Goal: Transaction & Acquisition: Purchase product/service

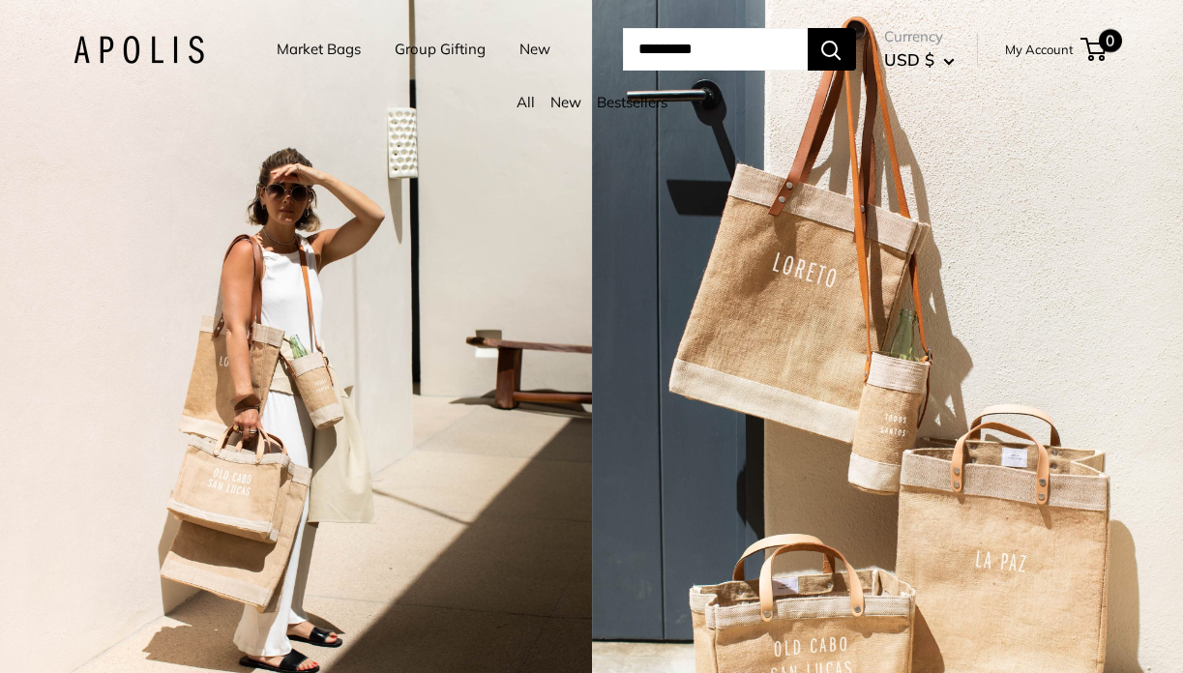
click at [1107, 51] on span "0" at bounding box center [1093, 49] width 26 height 23
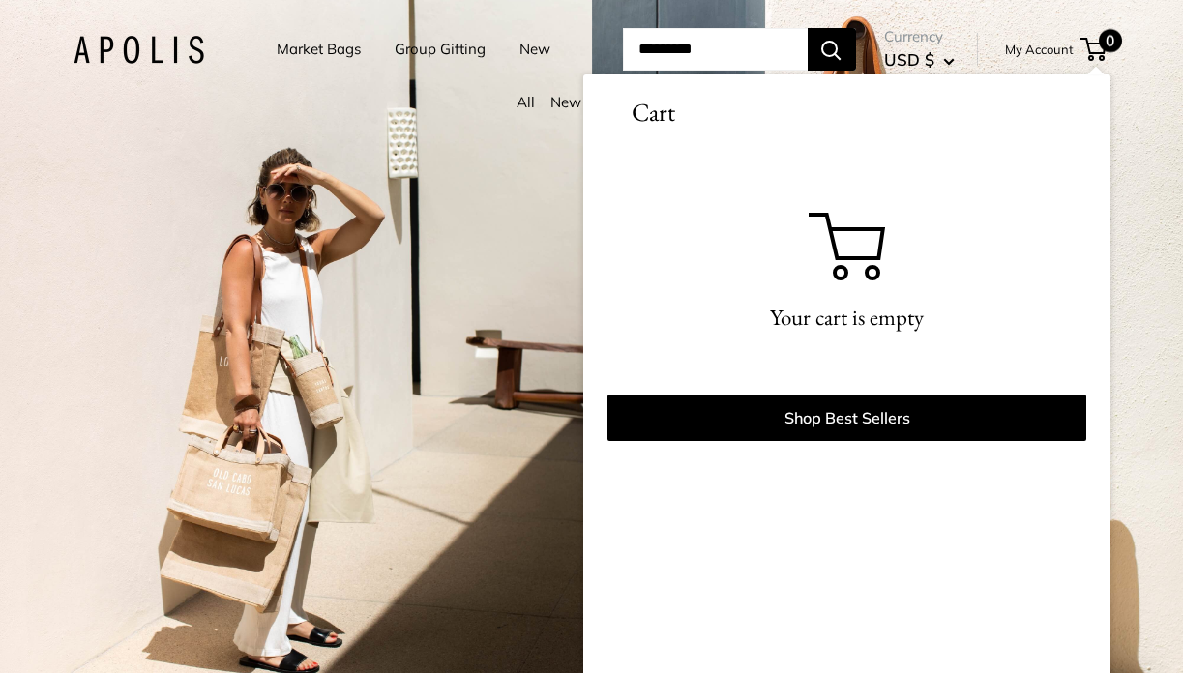
click at [713, 56] on input "Search..." at bounding box center [715, 49] width 185 height 43
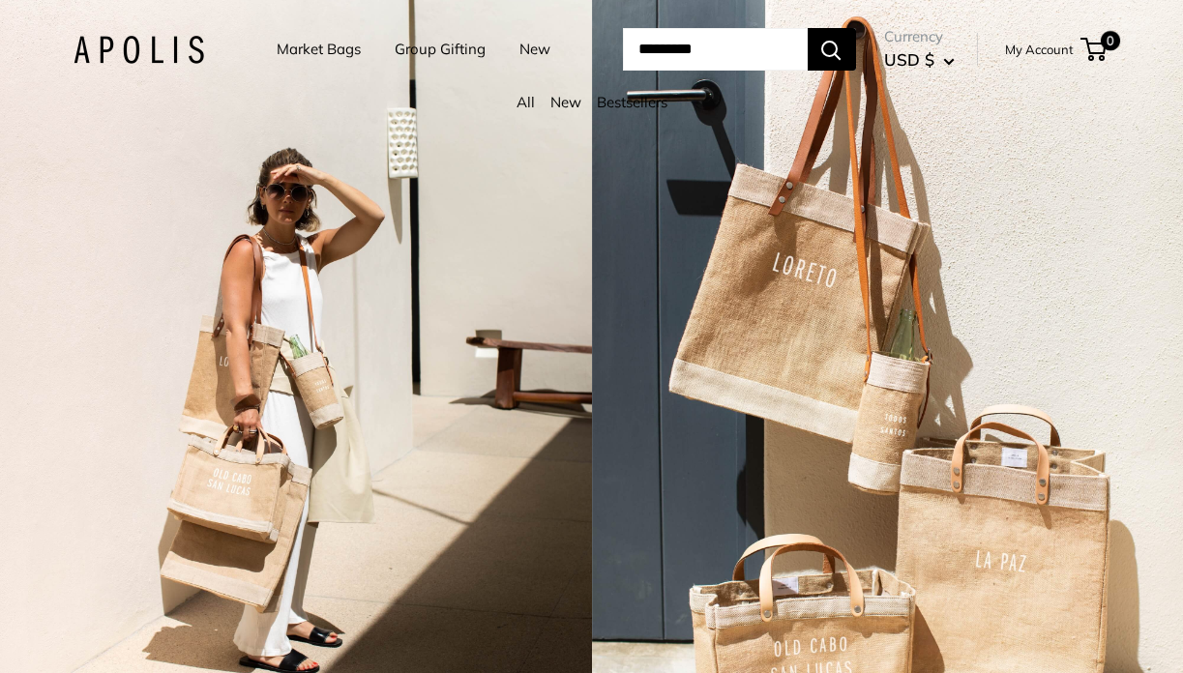
click at [322, 47] on link "Market Bags" at bounding box center [319, 49] width 84 height 27
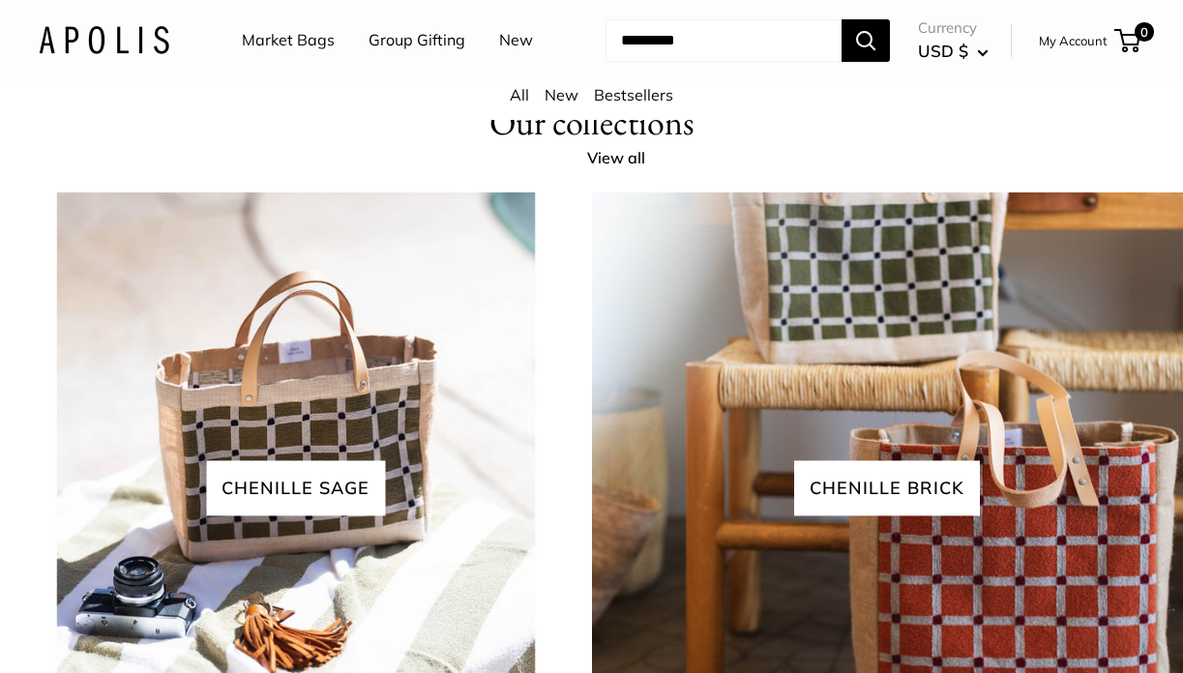
scroll to position [3588, 0]
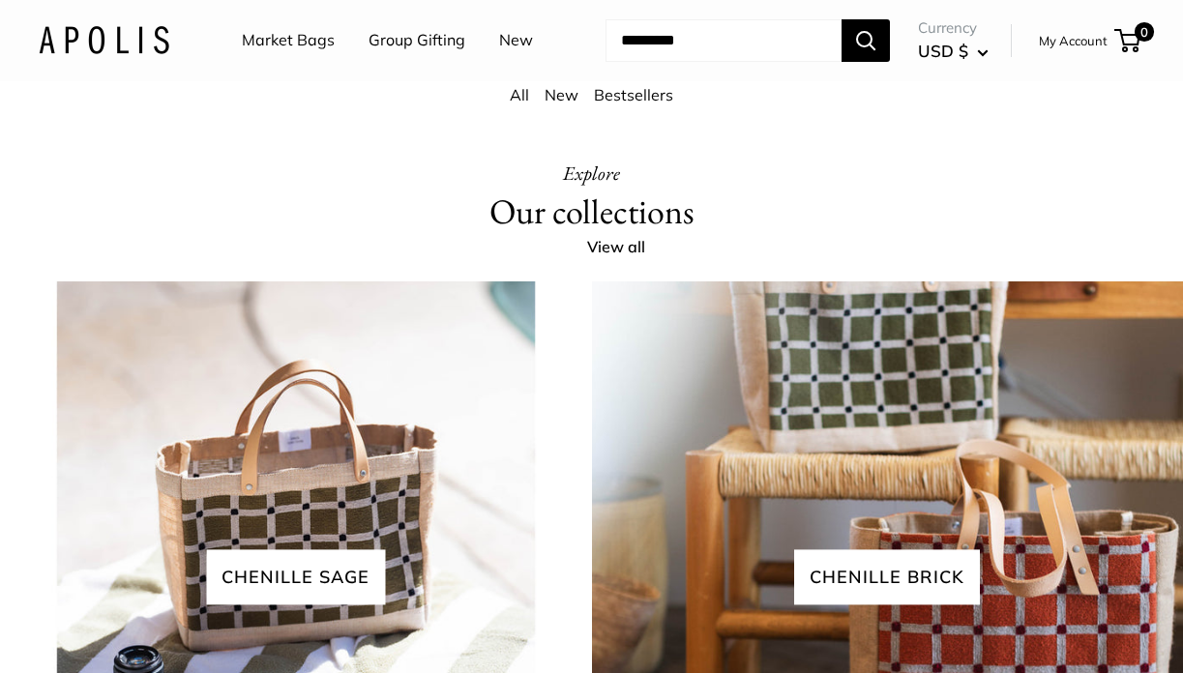
click at [610, 94] on link "Bestsellers" at bounding box center [633, 94] width 79 height 19
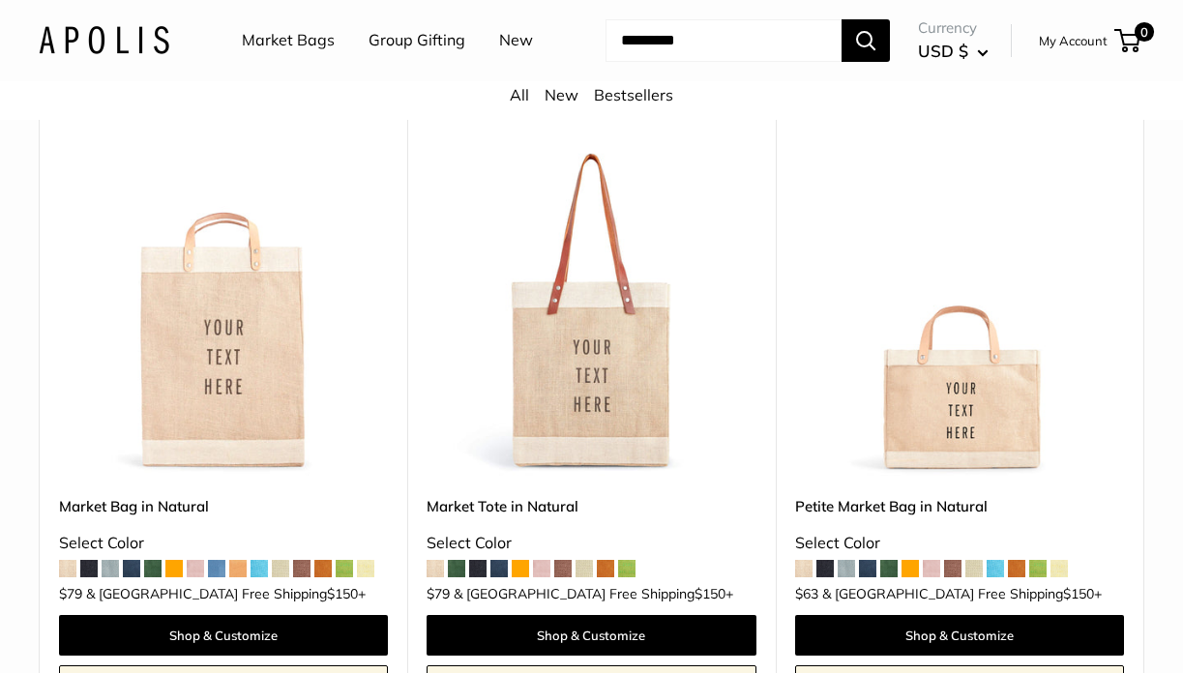
scroll to position [231, 0]
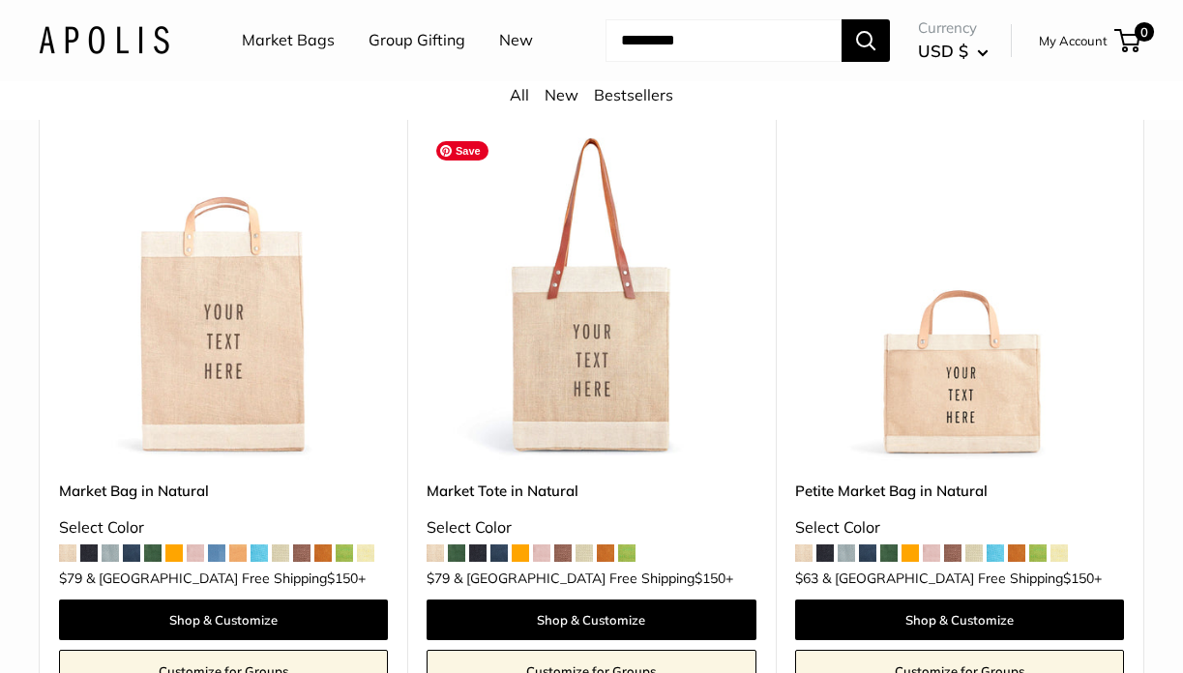
click at [0, 0] on img at bounding box center [0, 0] width 0 height 0
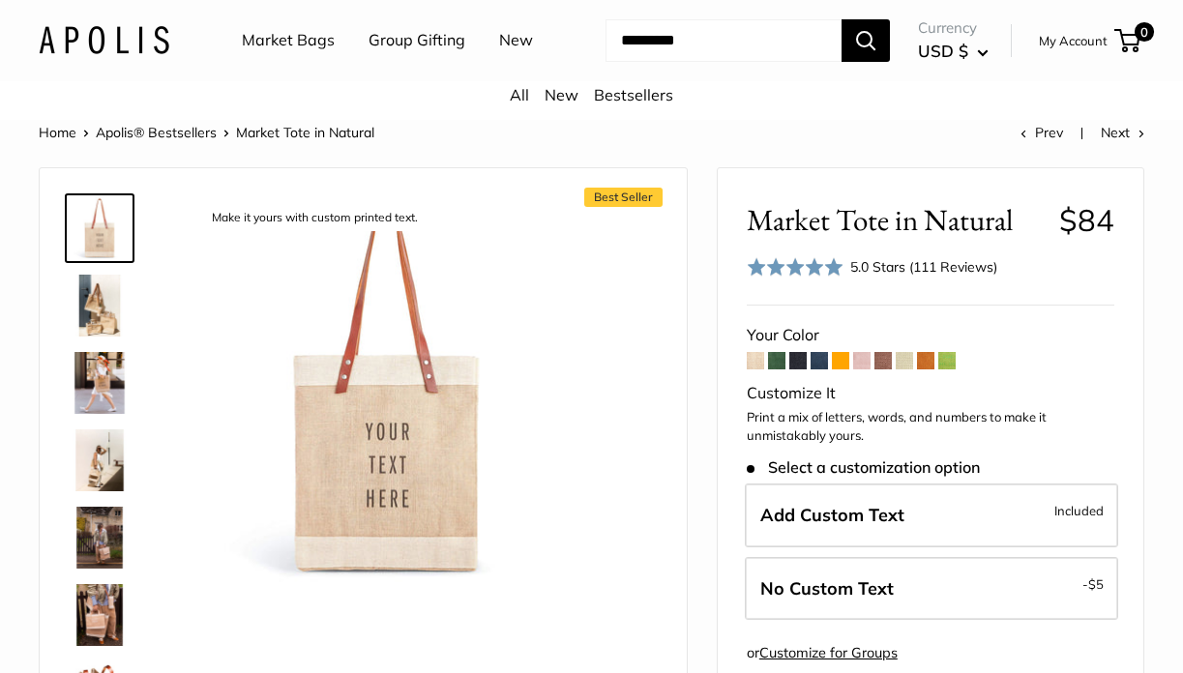
click at [758, 360] on span at bounding box center [755, 360] width 17 height 17
click at [773, 361] on span at bounding box center [776, 360] width 17 height 17
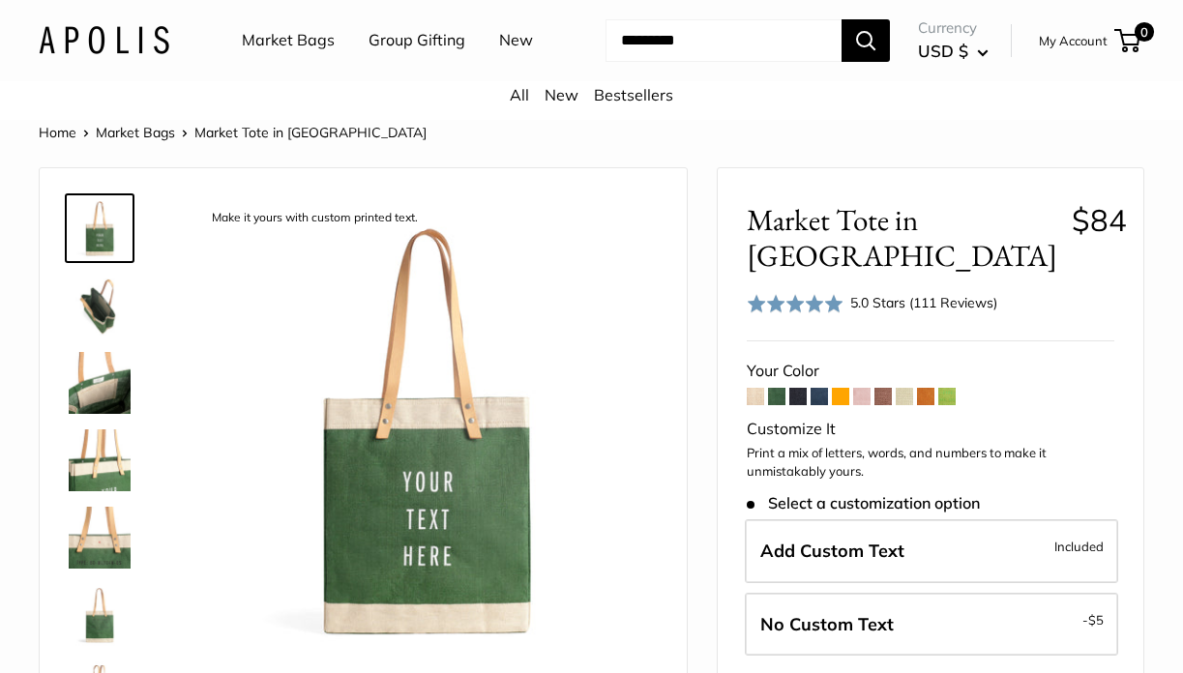
click at [795, 400] on span at bounding box center [797, 396] width 17 height 17
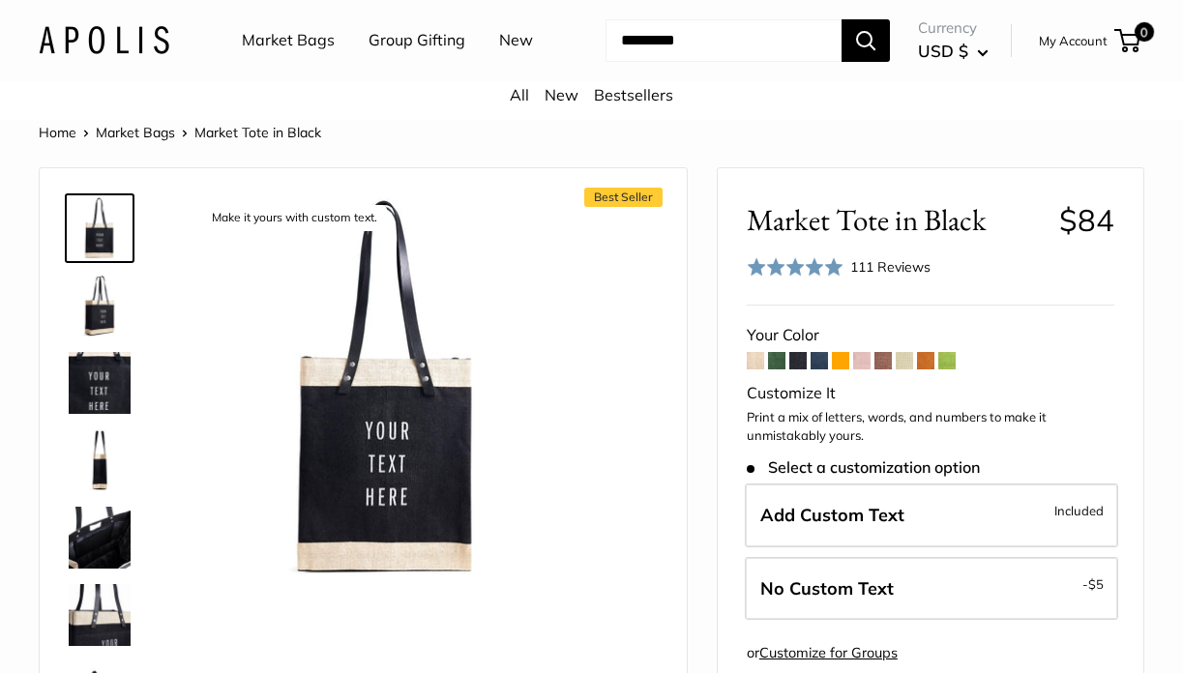
click at [826, 362] on span at bounding box center [819, 360] width 17 height 17
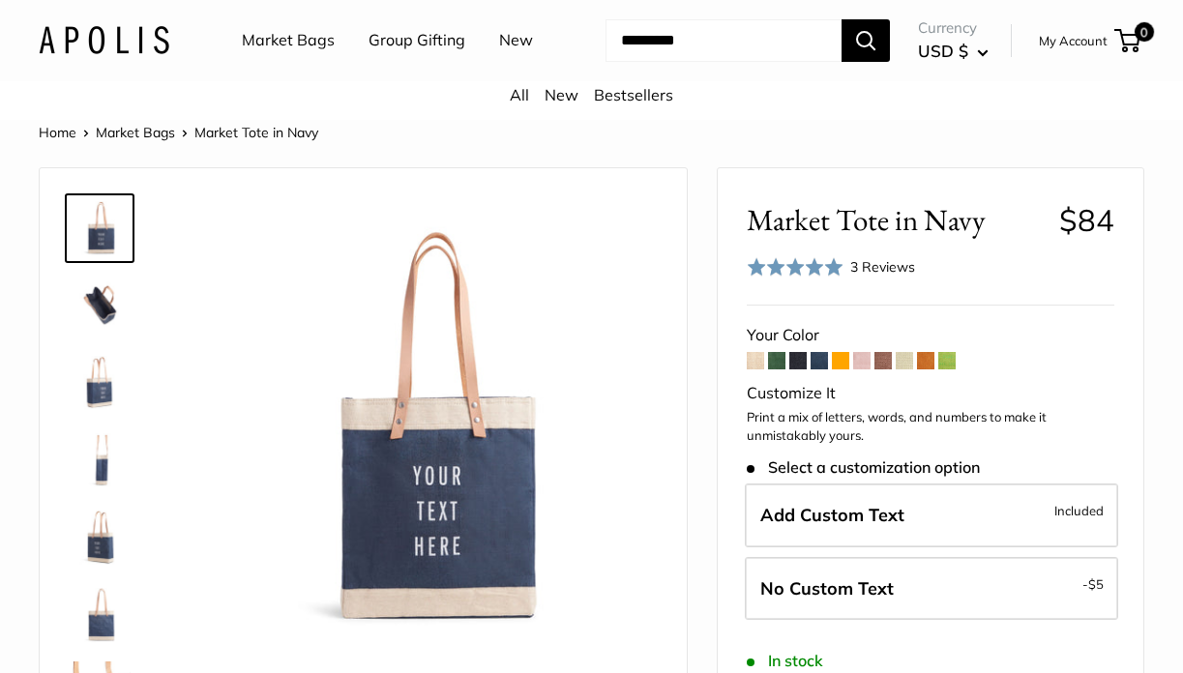
click at [869, 360] on span at bounding box center [861, 360] width 17 height 17
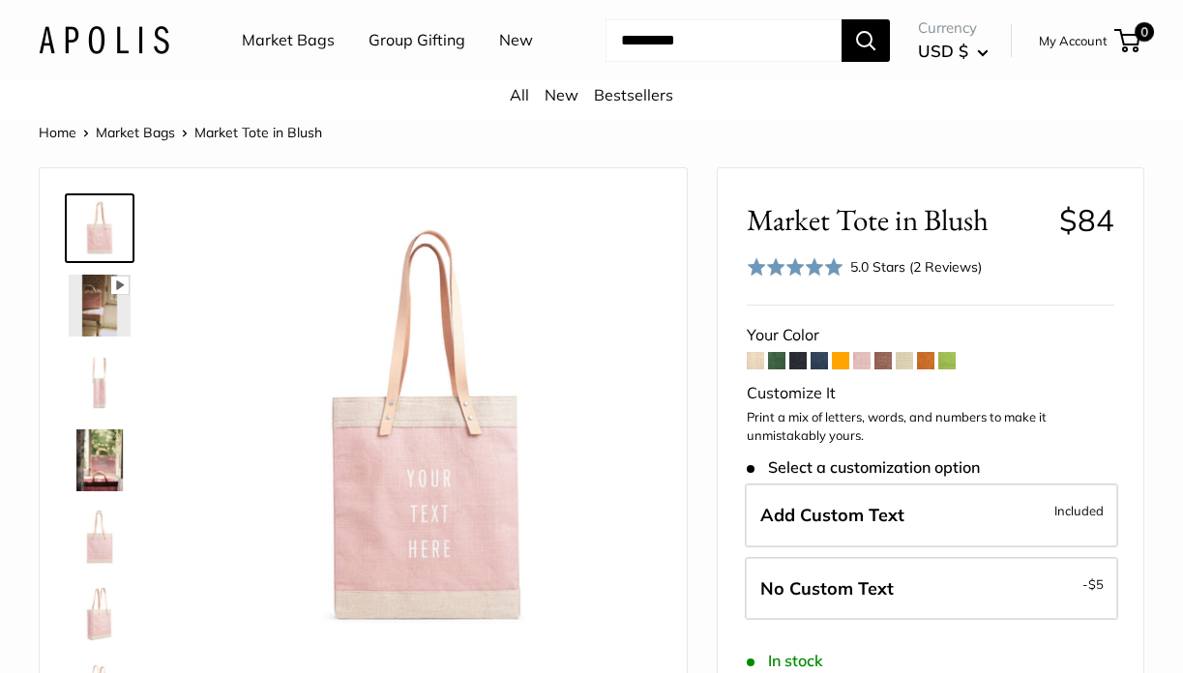
click at [954, 359] on span at bounding box center [946, 360] width 17 height 17
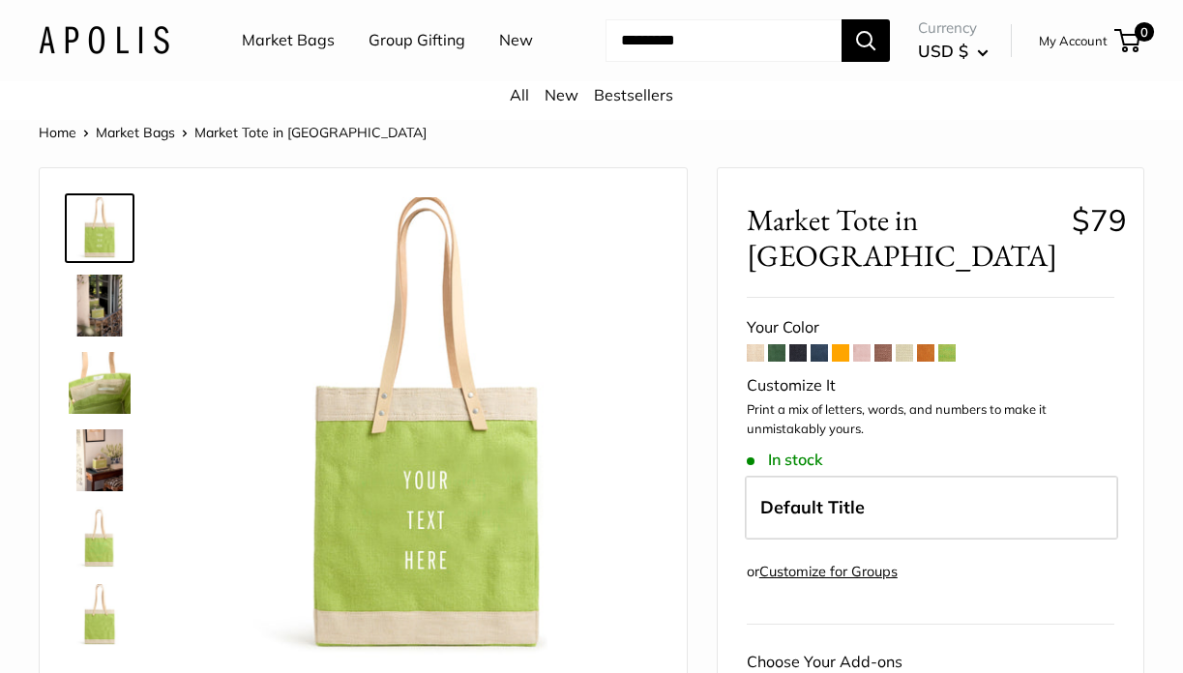
click at [519, 47] on link "New" at bounding box center [516, 40] width 34 height 29
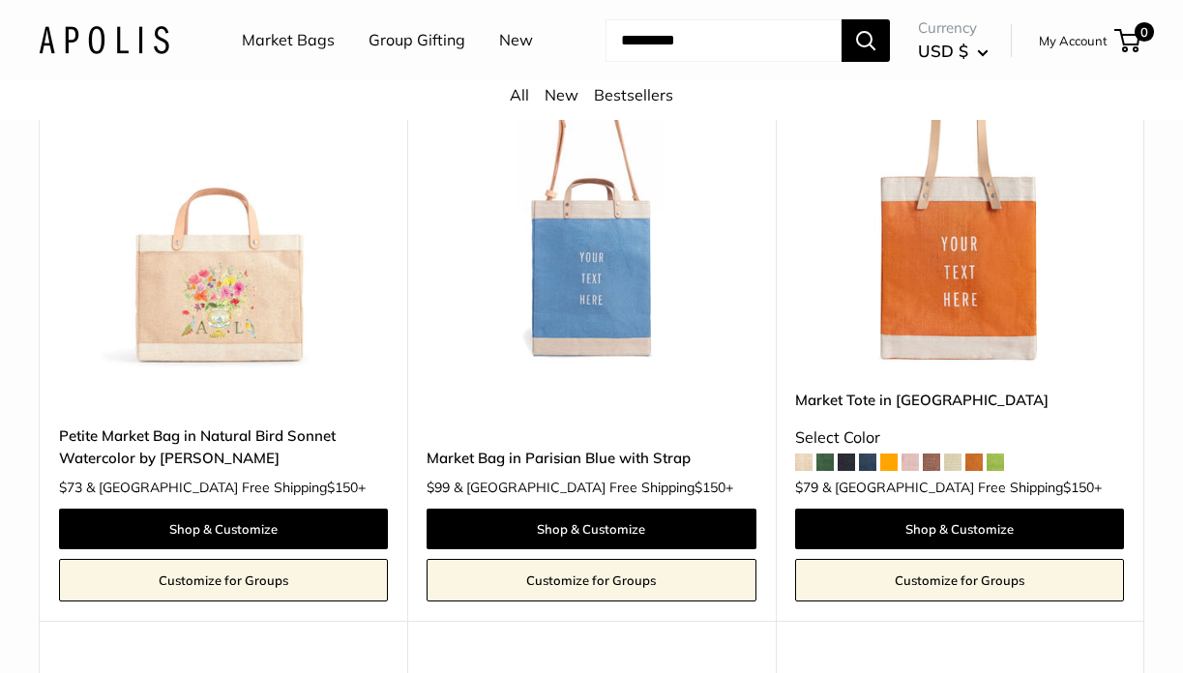
scroll to position [7142, 0]
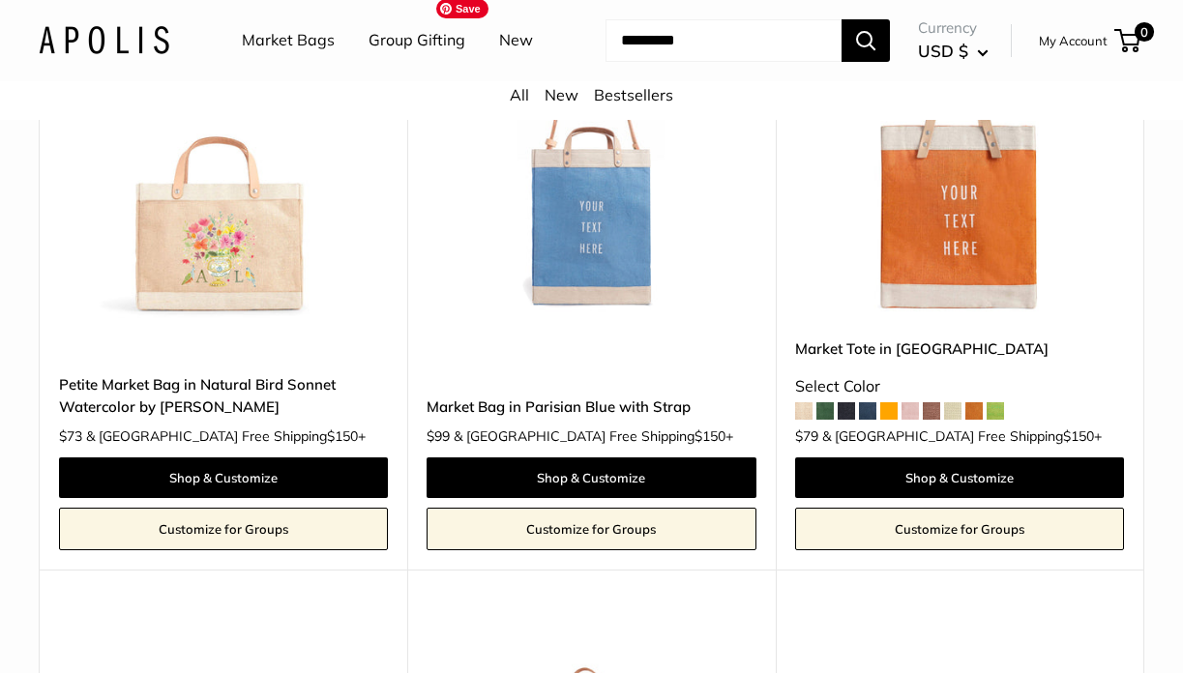
click at [0, 0] on img at bounding box center [0, 0] width 0 height 0
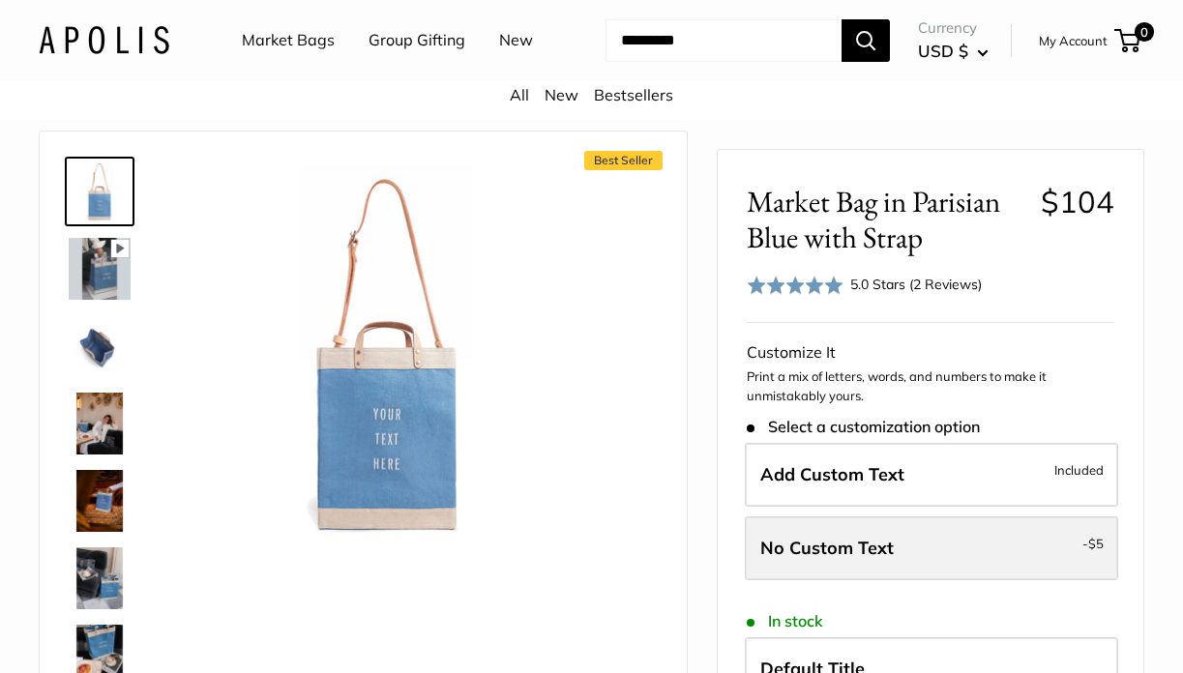
scroll to position [41, 0]
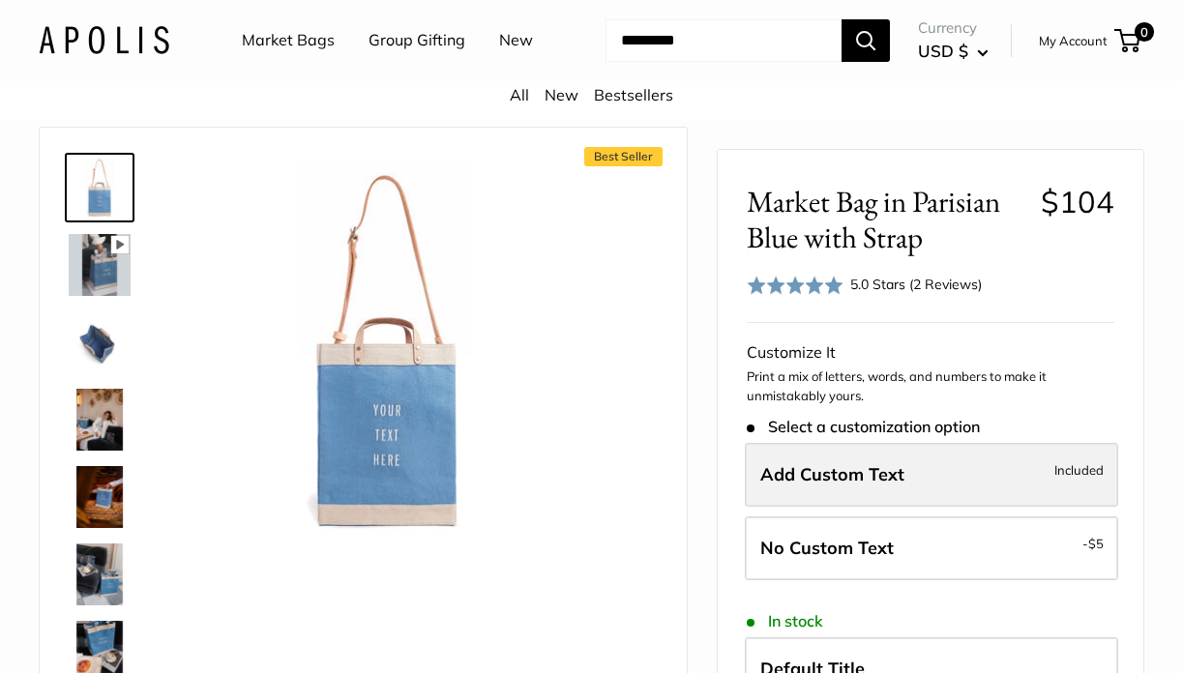
click at [918, 477] on label "Add Custom Text Included" at bounding box center [931, 475] width 373 height 64
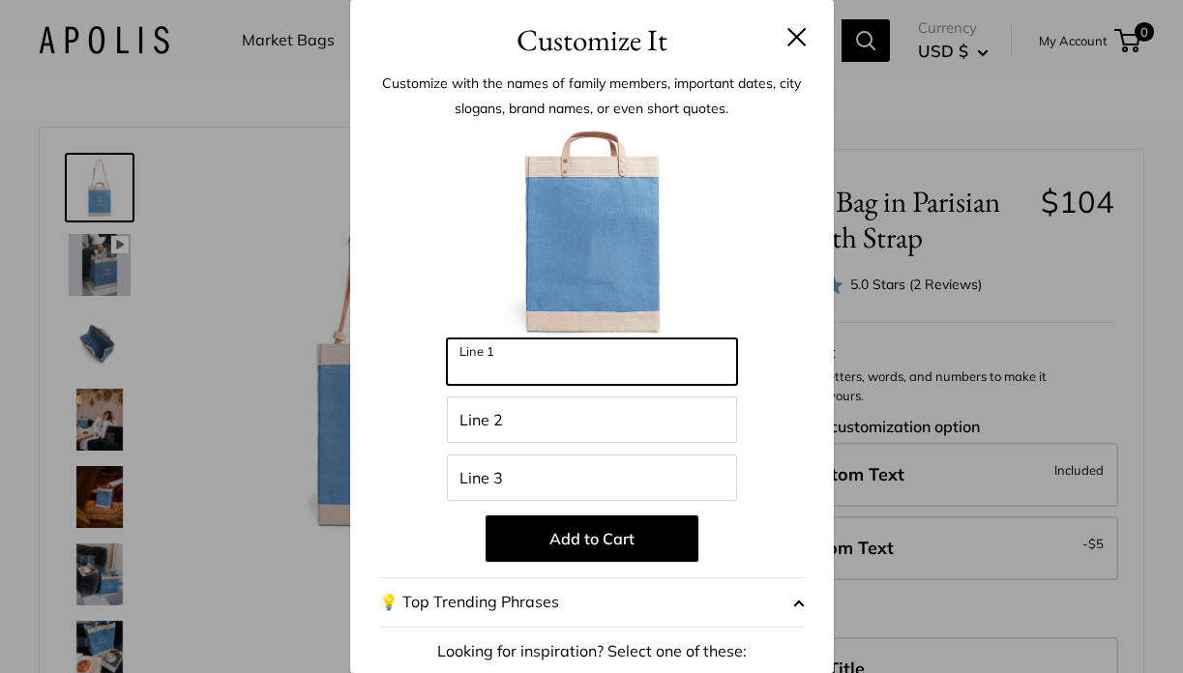
click at [608, 354] on input "Line 1" at bounding box center [592, 362] width 290 height 46
type input "**********"
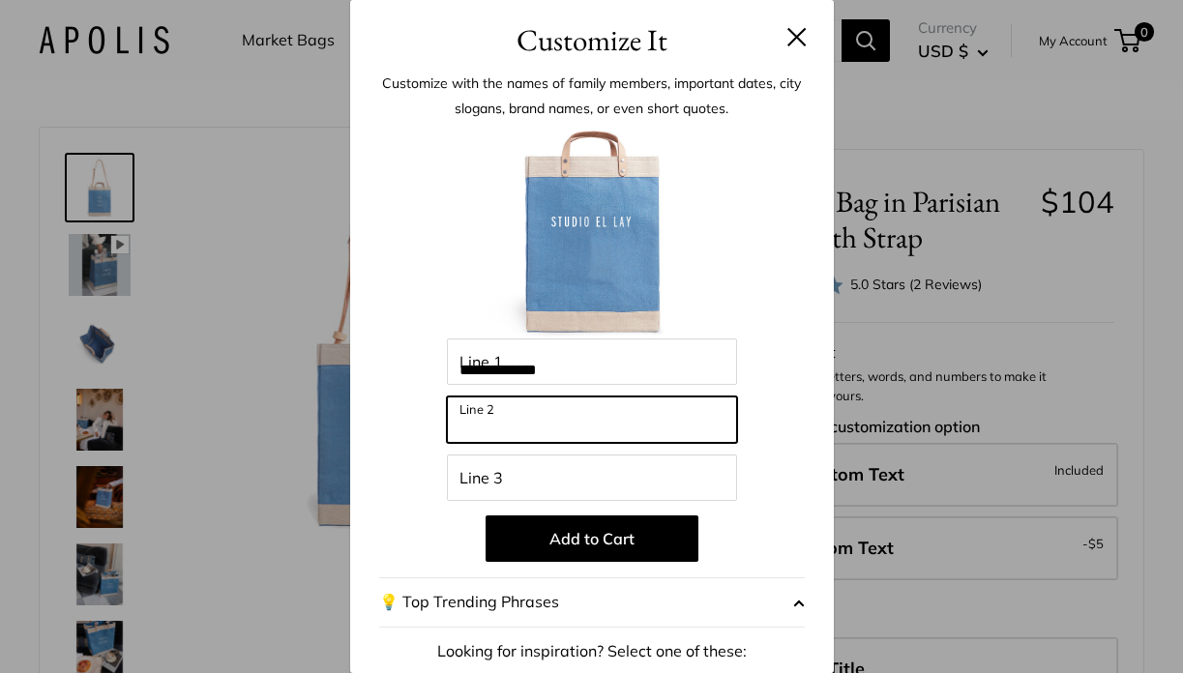
click at [627, 428] on input "Line 2" at bounding box center [592, 420] width 290 height 46
type input "**********"
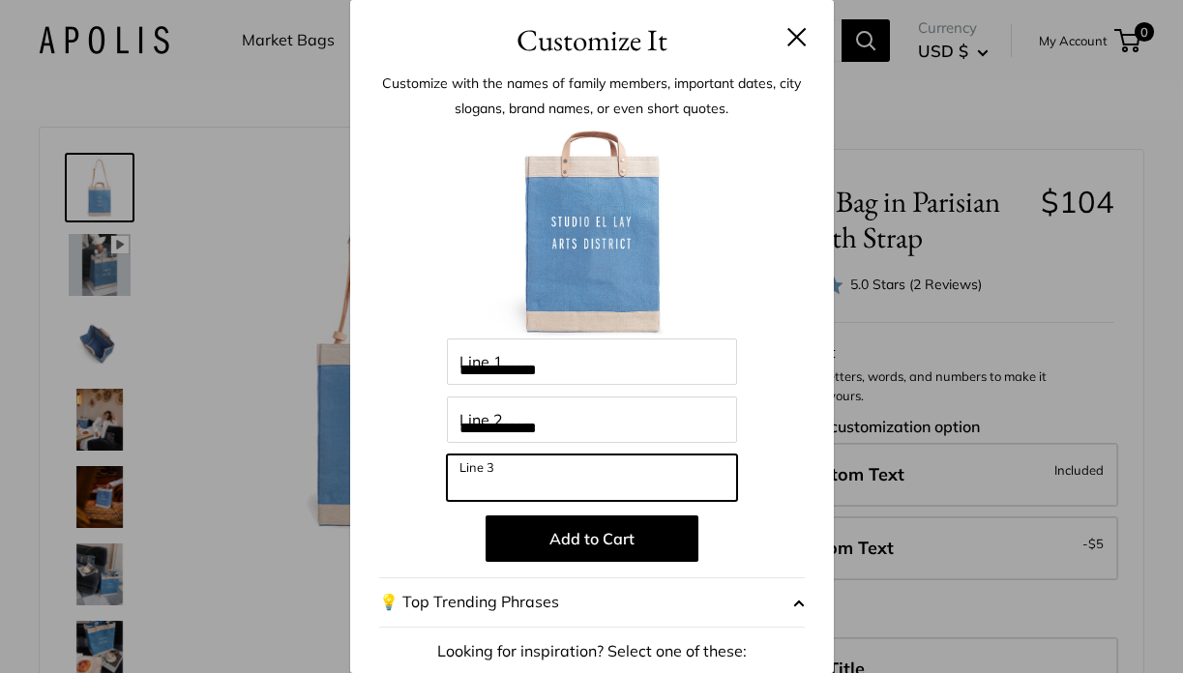
click at [621, 476] on input "Line 3" at bounding box center [592, 478] width 290 height 46
type input "****"
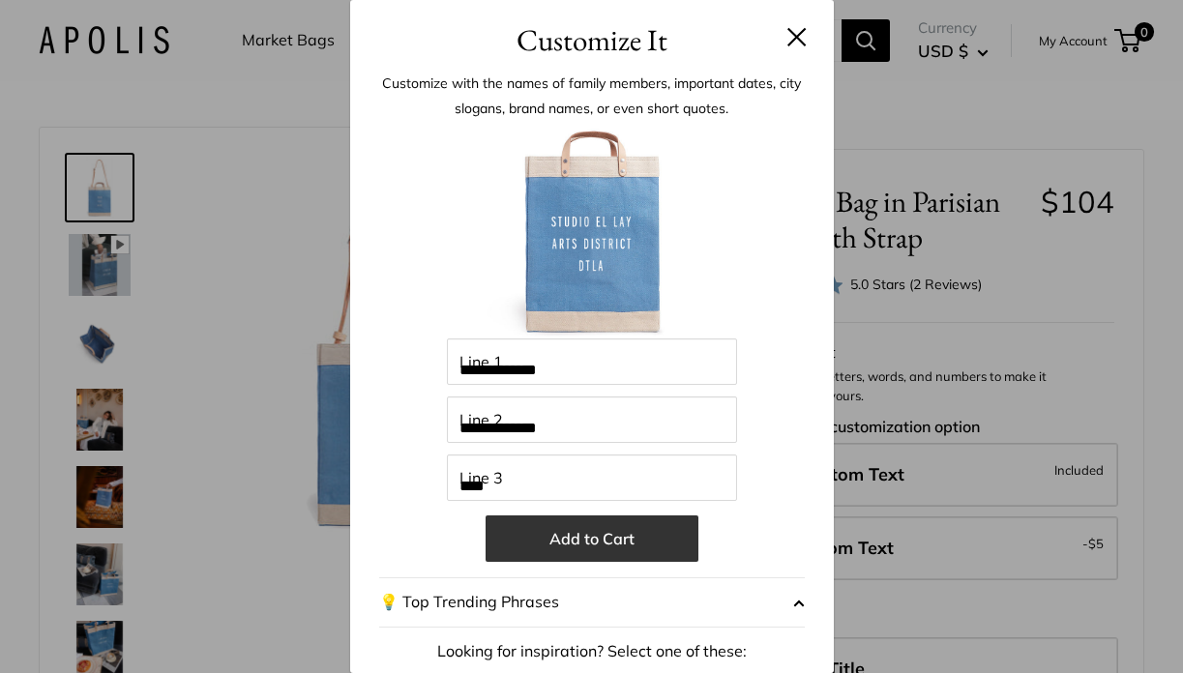
click at [638, 539] on button "Add to Cart" at bounding box center [592, 539] width 213 height 46
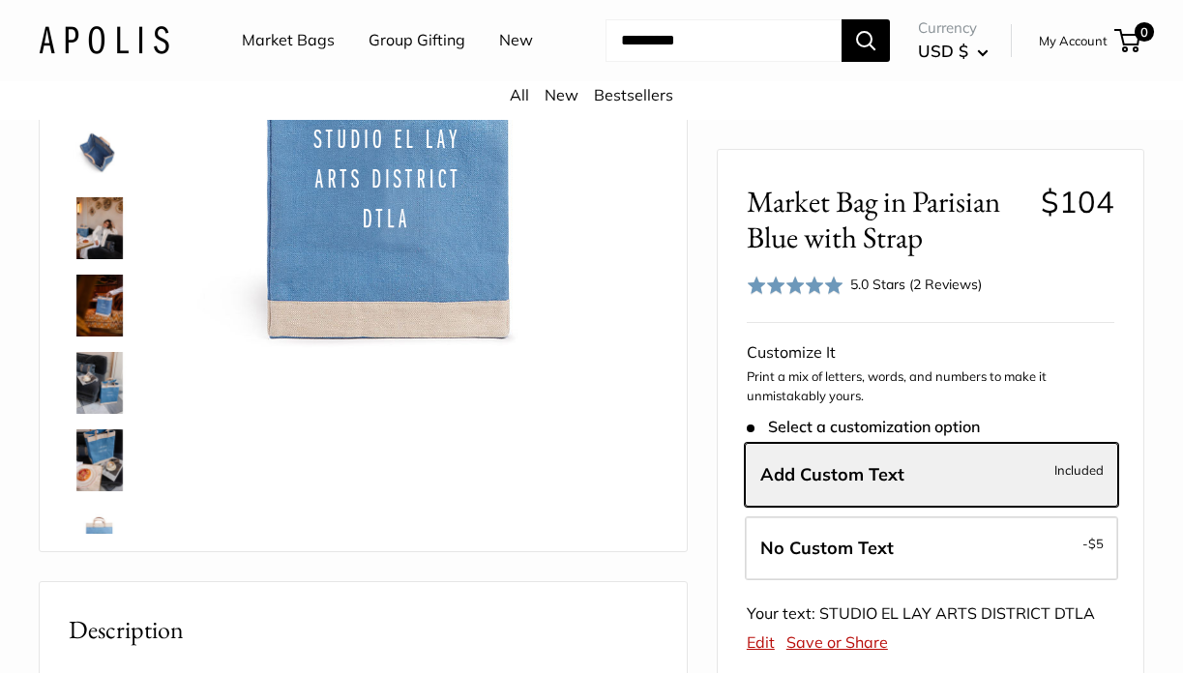
scroll to position [262, 0]
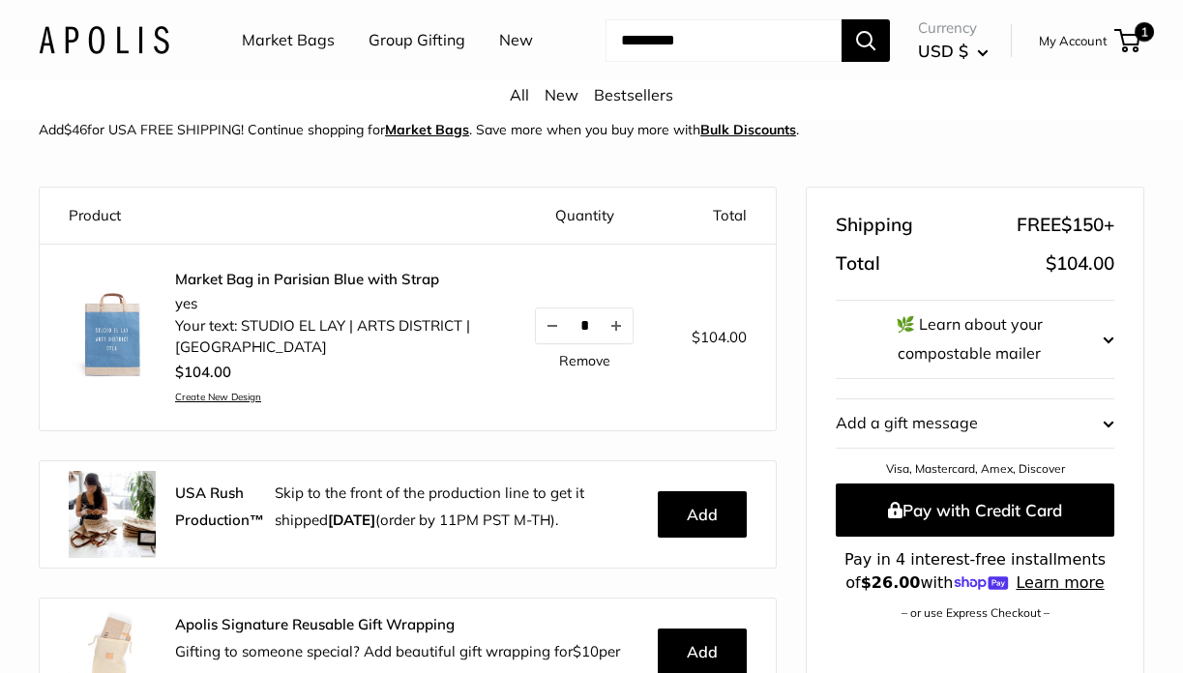
scroll to position [108, 0]
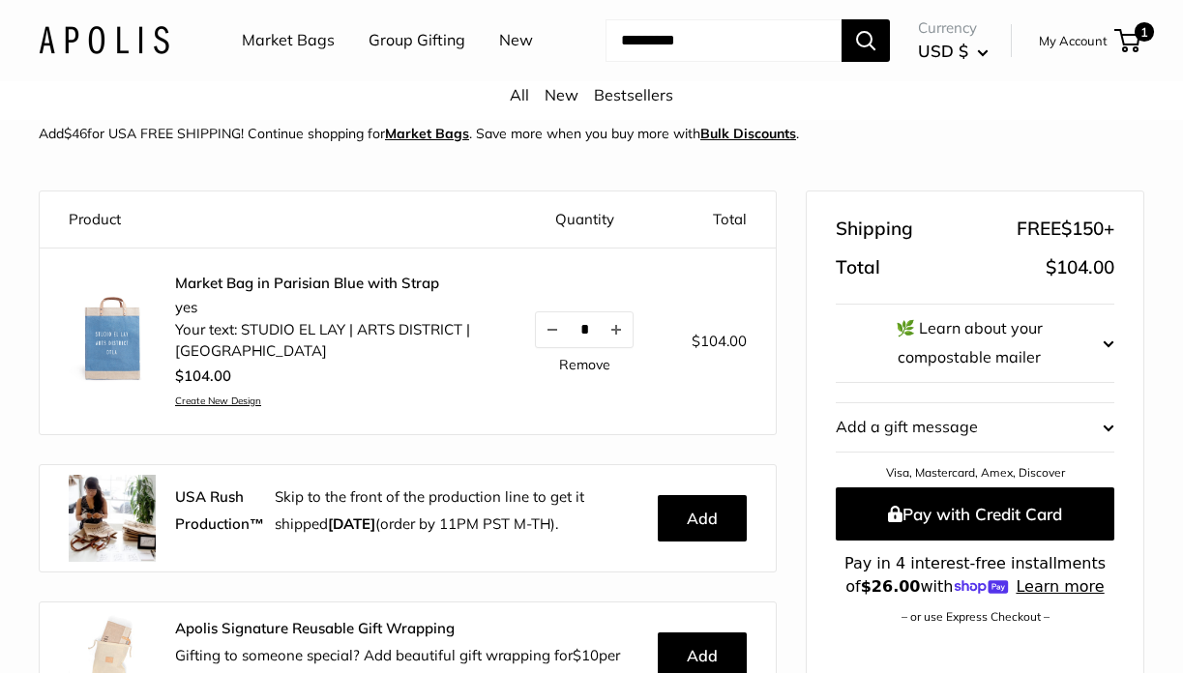
click at [342, 290] on link "Market Bag in Parisian Blue with Strap" at bounding box center [326, 283] width 302 height 19
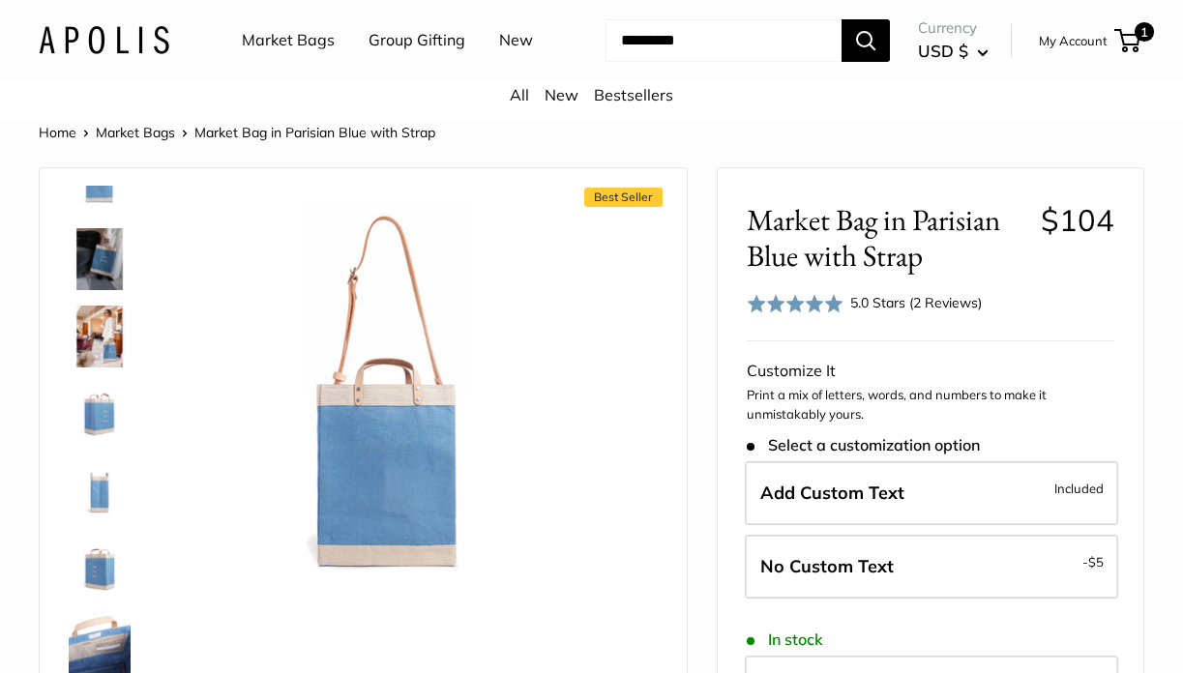
click at [112, 275] on img at bounding box center [100, 259] width 62 height 62
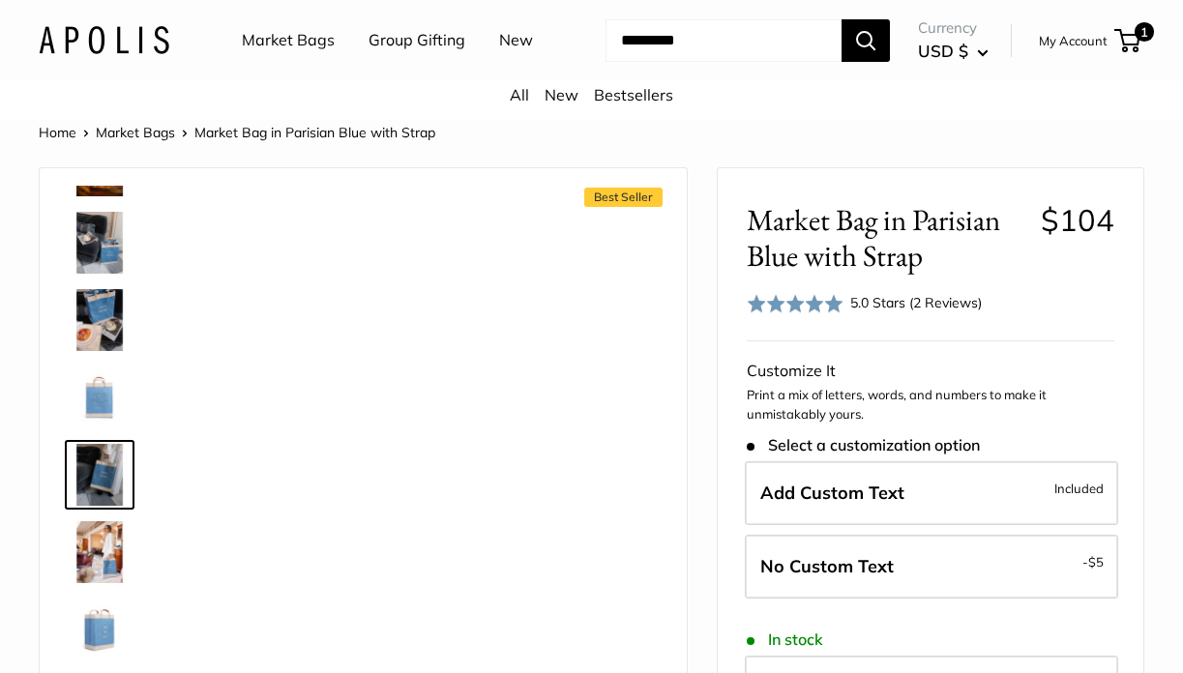
scroll to position [369, 0]
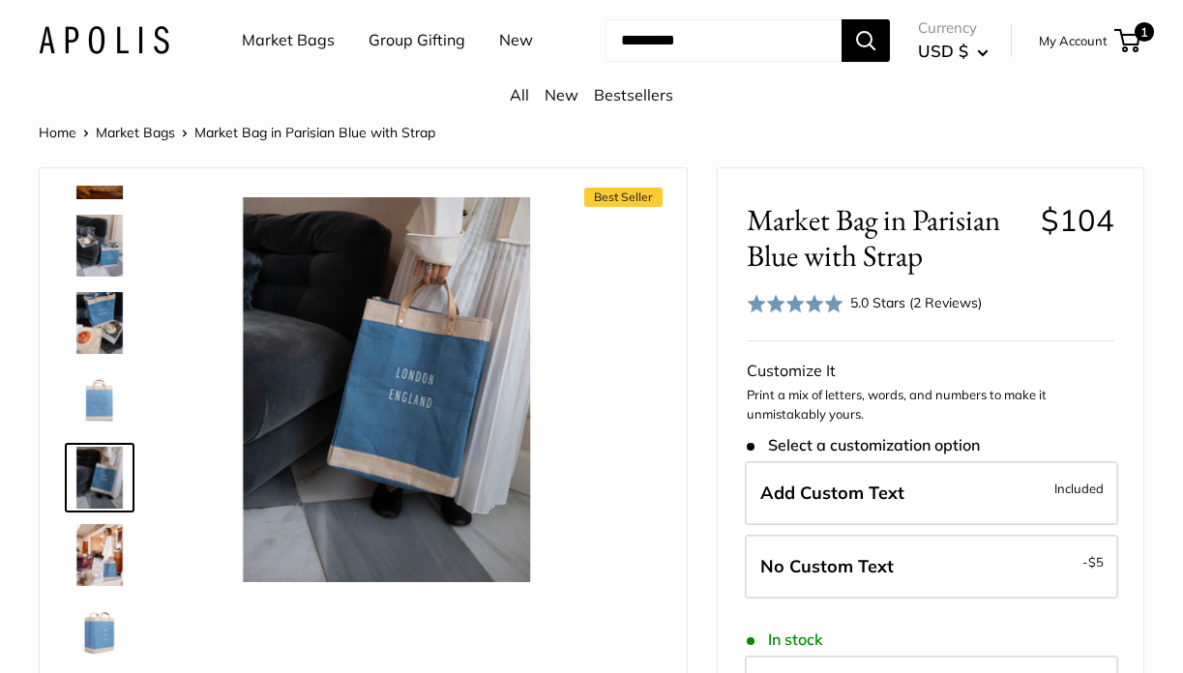
click at [109, 546] on img at bounding box center [100, 555] width 62 height 62
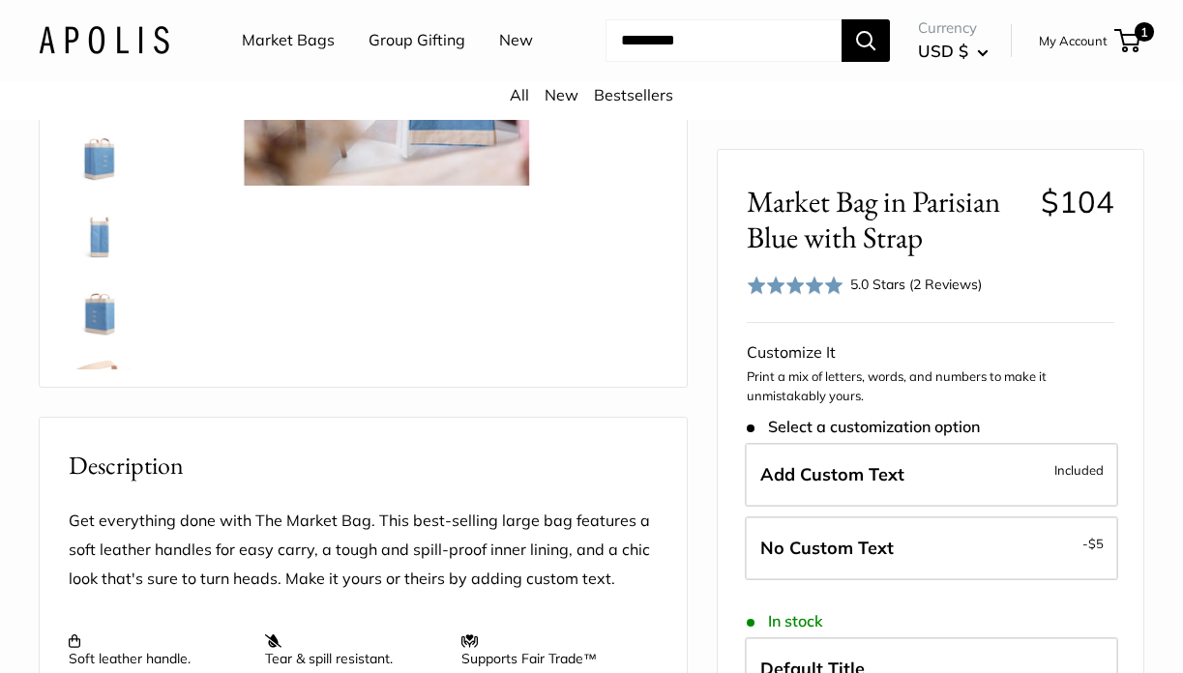
scroll to position [0, 0]
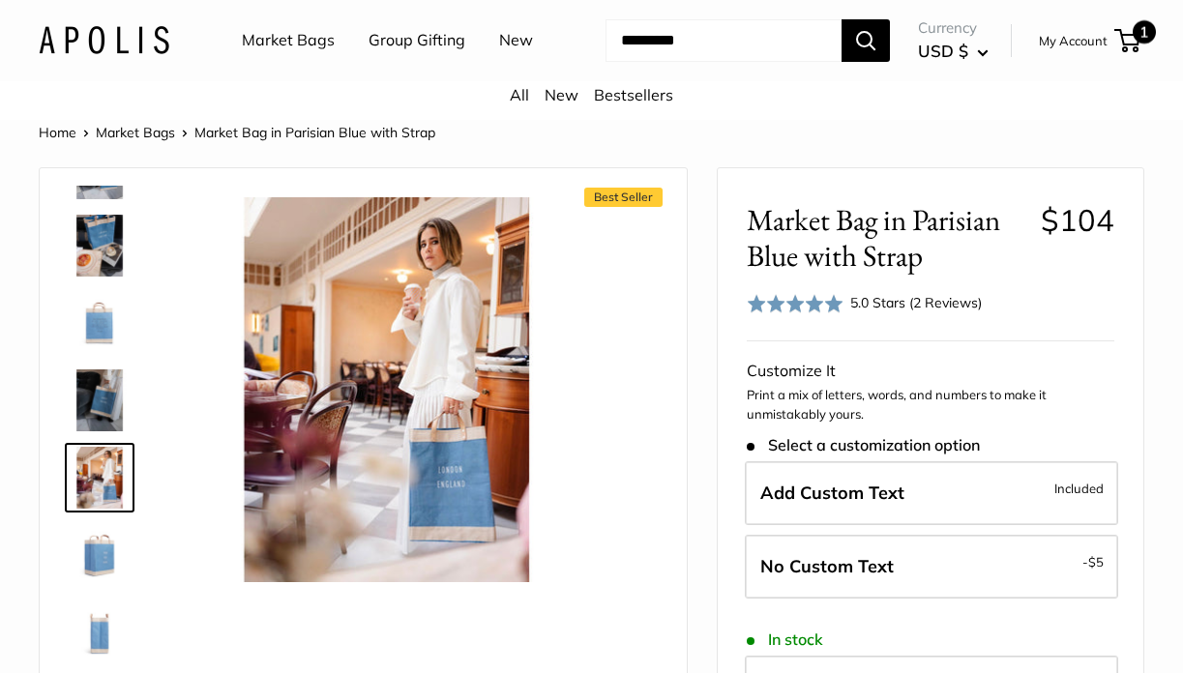
click at [1125, 43] on span at bounding box center [1124, 41] width 6 height 6
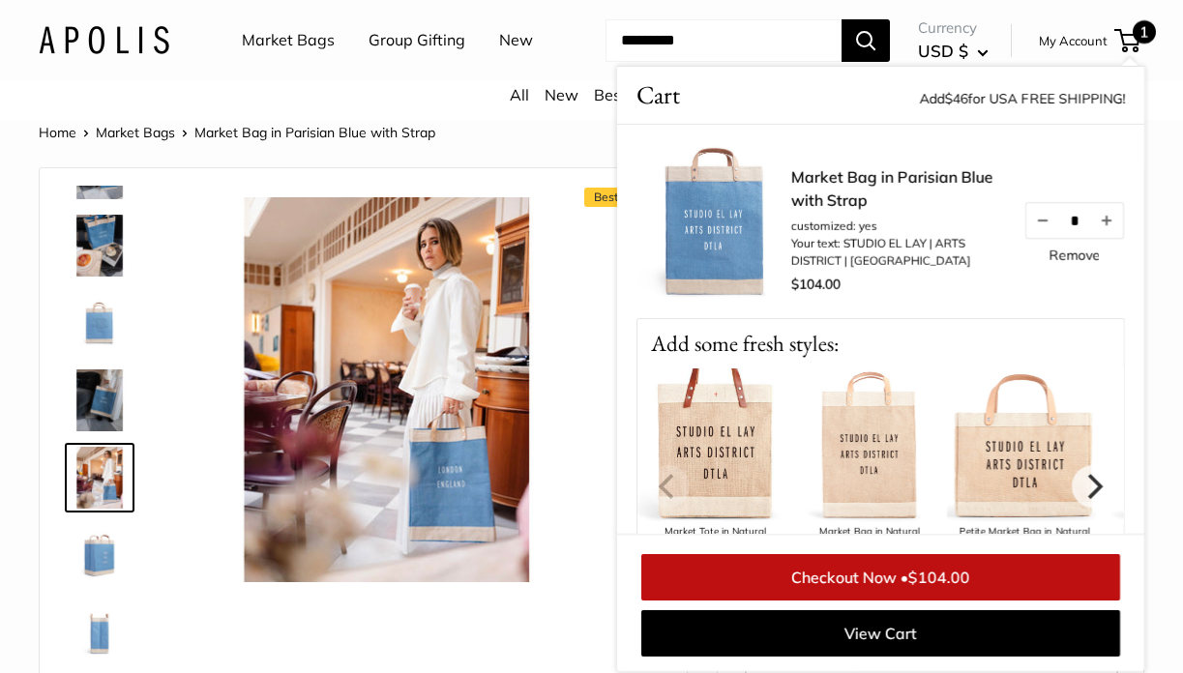
click at [1130, 39] on span "1" at bounding box center [1127, 40] width 26 height 23
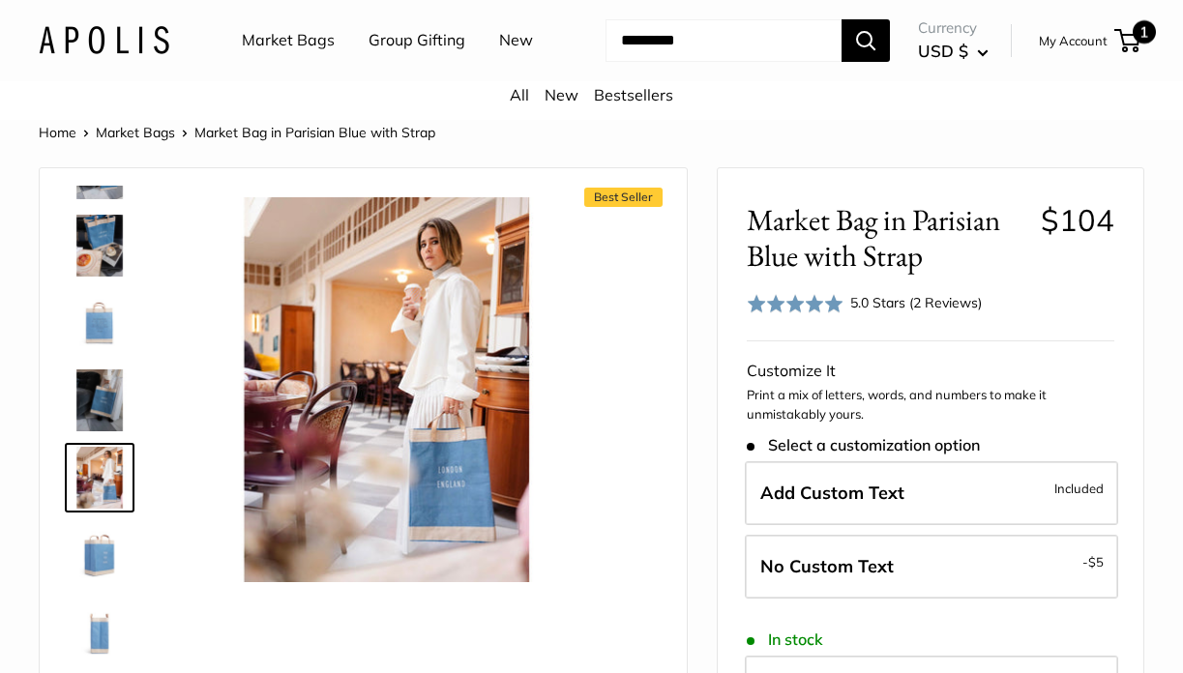
click at [1142, 30] on span "1" at bounding box center [1144, 31] width 23 height 23
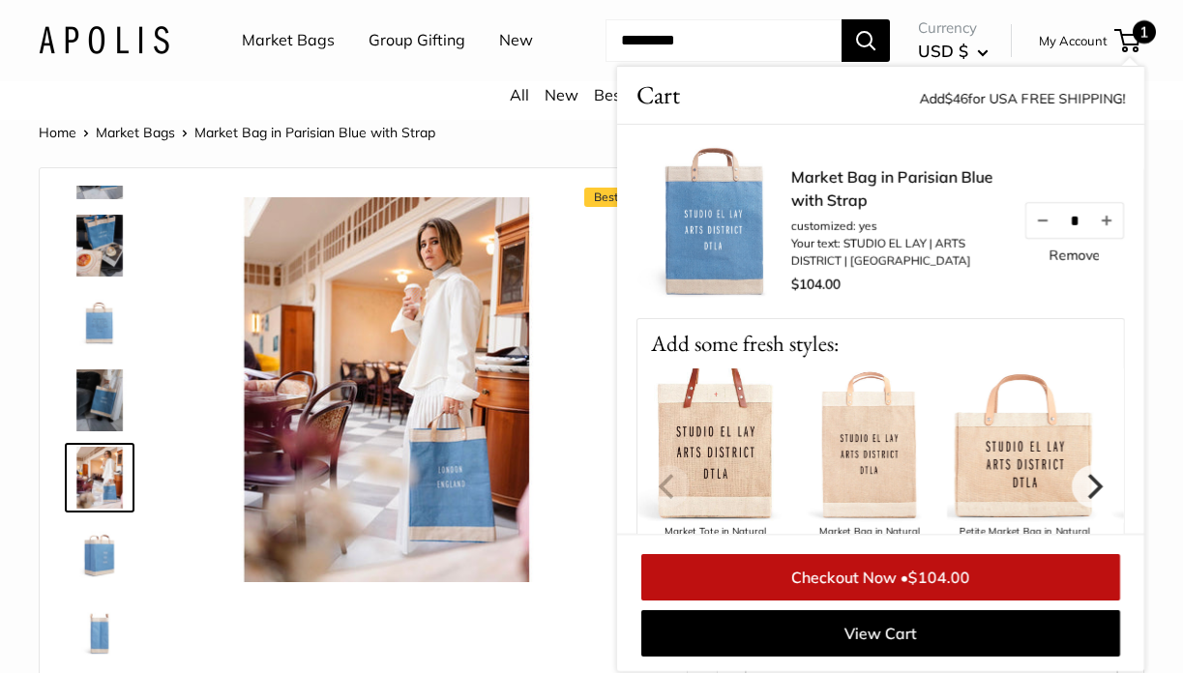
click at [982, 589] on link "Checkout Now • $104.00" at bounding box center [880, 577] width 479 height 46
